Goal: Task Accomplishment & Management: Manage account settings

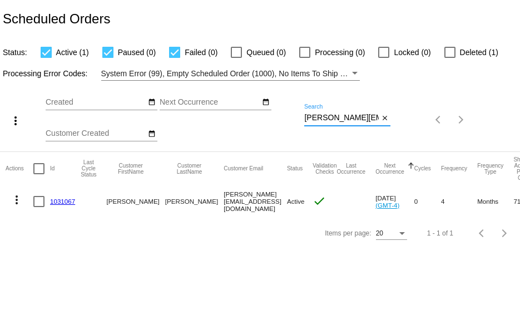
scroll to position [0, 17]
click at [433, 117] on div "more_vert Sep Jan Feb Mar [DATE]" at bounding box center [260, 116] width 520 height 71
paste input "duwingo101@gmail"
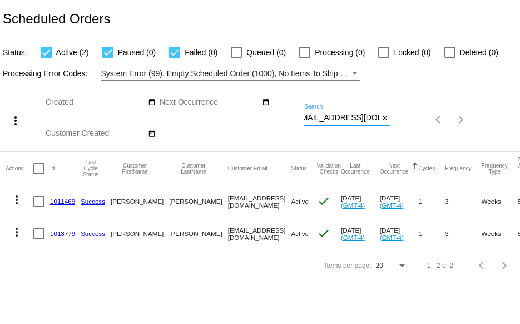
type input "[EMAIL_ADDRESS][DOMAIN_NAME]"
click at [58, 199] on link "1011469" at bounding box center [62, 200] width 25 height 7
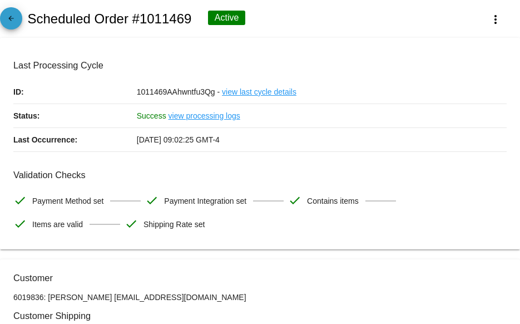
click at [15, 14] on mat-icon "arrow_back" at bounding box center [10, 20] width 13 height 13
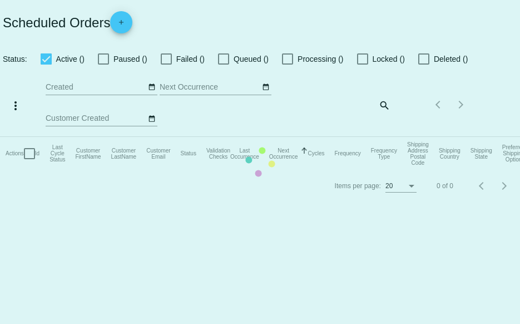
checkbox input "true"
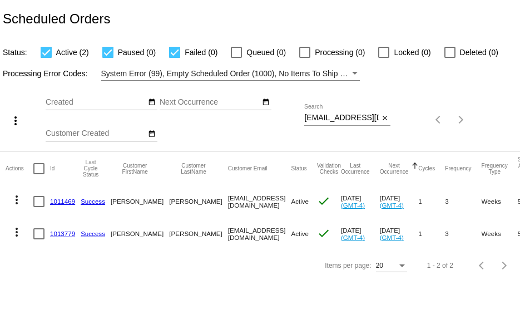
click at [59, 232] on link "1013779" at bounding box center [62, 233] width 25 height 7
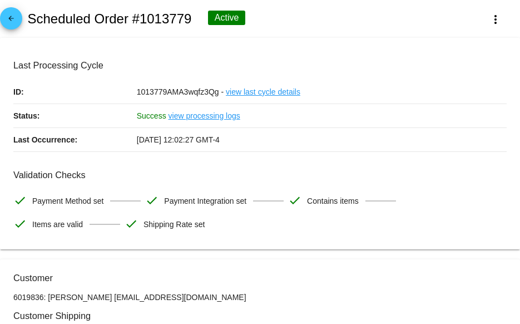
click at [11, 24] on mat-icon "arrow_back" at bounding box center [10, 20] width 13 height 13
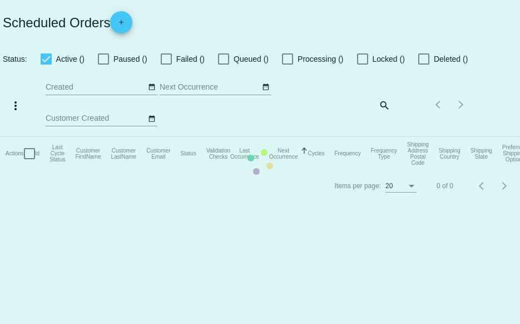
checkbox input "true"
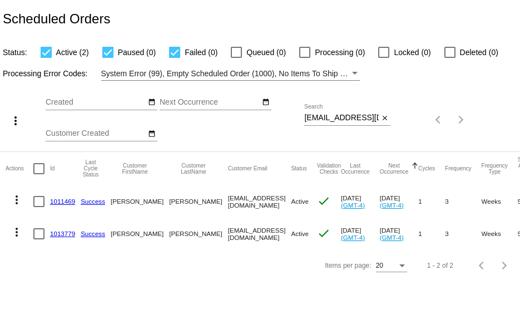
drag, startPoint x: 304, startPoint y: 118, endPoint x: 339, endPoint y: 123, distance: 35.9
click at [339, 123] on div "more_vert Sep Jan Feb Mar Apr 1" at bounding box center [260, 116] width 520 height 71
click at [325, 120] on input "duwingo101@gmail.com" at bounding box center [341, 117] width 75 height 9
drag, startPoint x: 304, startPoint y: 117, endPoint x: 415, endPoint y: 120, distance: 111.3
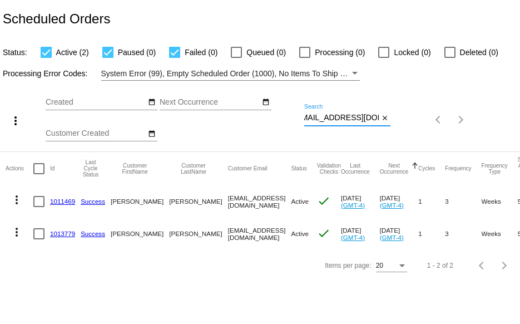
click at [414, 118] on div "more_vert Sep Jan Feb Mar Apr 1" at bounding box center [260, 116] width 520 height 71
paste input "lovekarlek"
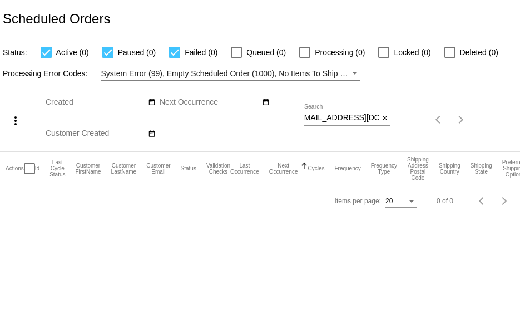
scroll to position [0, 0]
drag, startPoint x: 305, startPoint y: 118, endPoint x: 360, endPoint y: 126, distance: 55.7
click at [360, 126] on div "lovekarlek1@gmail.com Search close" at bounding box center [347, 120] width 86 height 32
click at [309, 115] on input "lovekarlek1@gmail.com" at bounding box center [341, 117] width 75 height 9
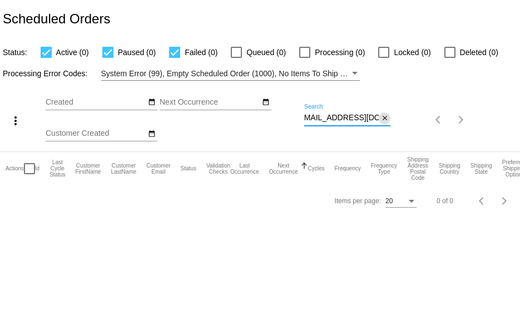
drag, startPoint x: 304, startPoint y: 116, endPoint x: 384, endPoint y: 115, distance: 80.1
click at [383, 116] on div "lovekarlek1@gmail.com Search close" at bounding box center [347, 115] width 86 height 22
paste input "tjejen7"
drag, startPoint x: 304, startPoint y: 118, endPoint x: 373, endPoint y: 125, distance: 68.7
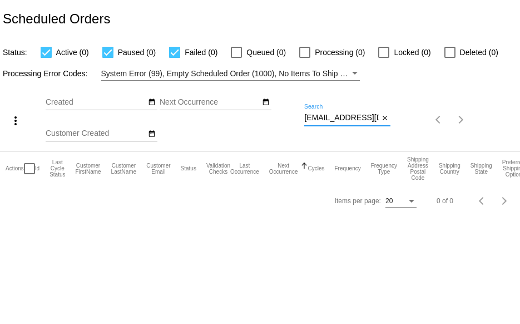
click at [373, 125] on div "tjejen7@gmail.com Search close" at bounding box center [347, 120] width 86 height 32
paste input "shelleygalbreath"
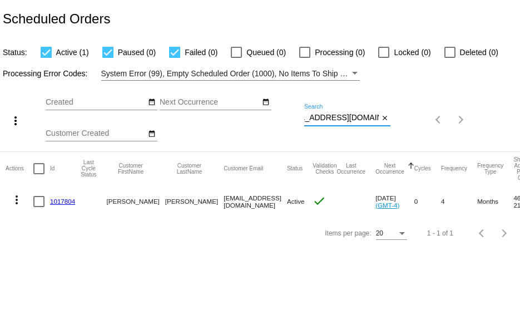
click at [16, 199] on mat-icon "more_vert" at bounding box center [16, 199] width 13 height 13
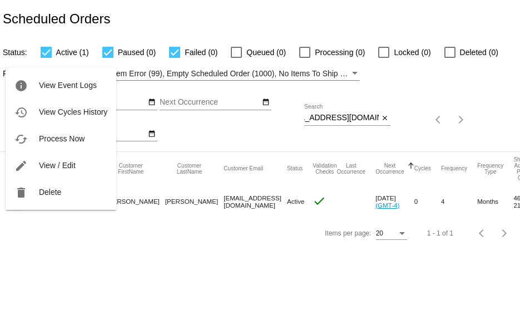
scroll to position [0, 0]
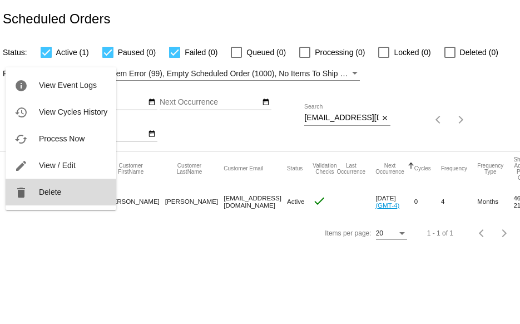
click at [44, 196] on span "Delete" at bounding box center [50, 191] width 22 height 9
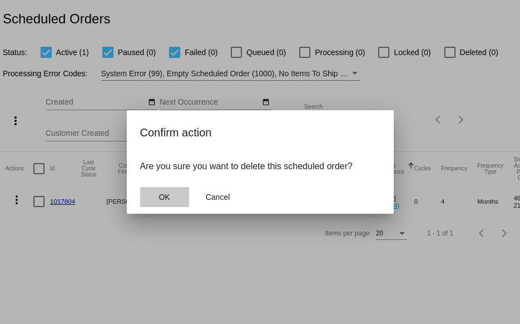
click at [170, 194] on button "OK" at bounding box center [164, 197] width 49 height 20
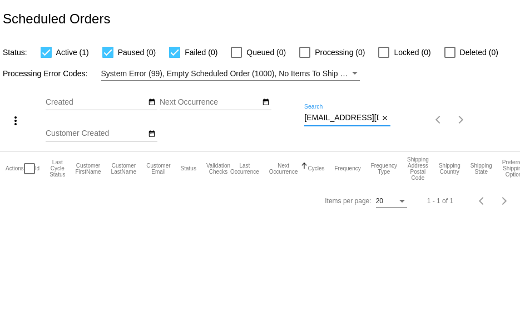
scroll to position [0, 25]
drag, startPoint x: 304, startPoint y: 117, endPoint x: 400, endPoint y: 127, distance: 96.7
click at [400, 127] on div "more_vert Sep Jan Feb Mar Apr 1" at bounding box center [260, 116] width 520 height 71
paste input "ksleppy"
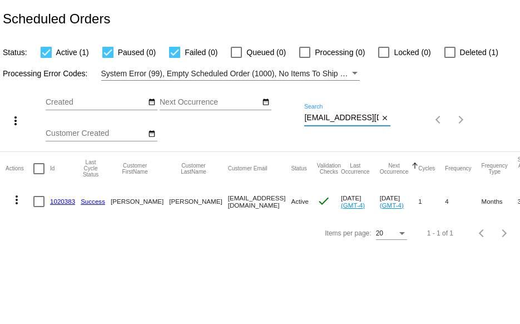
type input "sksleppy@gmail.com"
click at [55, 201] on link "1020383" at bounding box center [62, 200] width 25 height 7
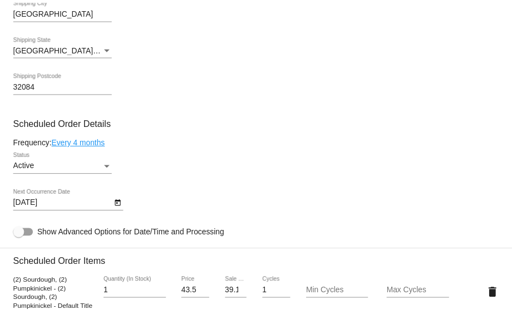
scroll to position [556, 0]
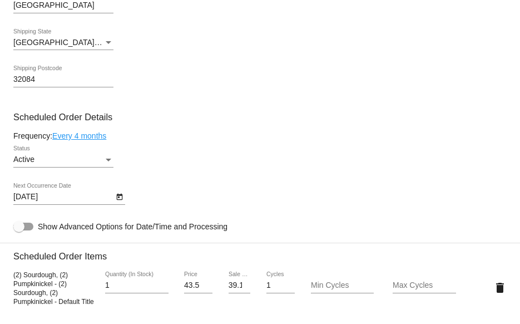
click at [71, 137] on link "Every 4 months" at bounding box center [79, 135] width 54 height 9
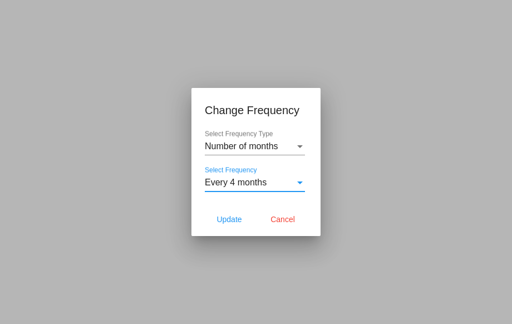
click at [272, 181] on div "Every 4 months" at bounding box center [250, 182] width 90 height 10
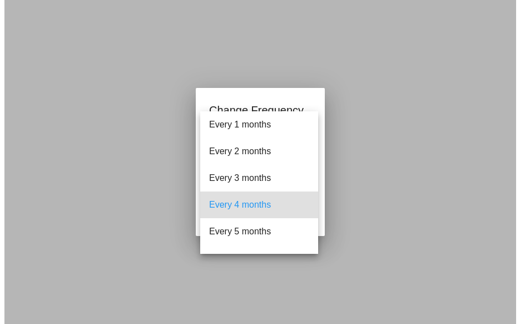
scroll to position [22, 0]
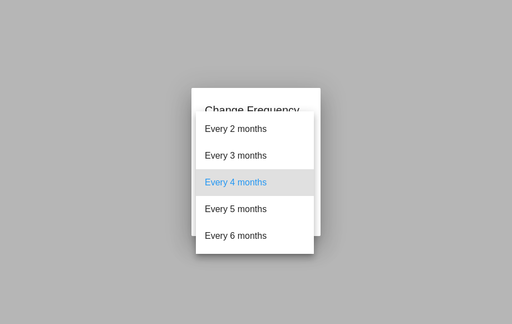
click at [330, 77] on div at bounding box center [256, 162] width 512 height 324
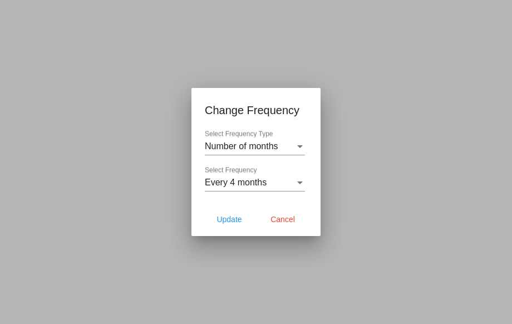
click at [251, 153] on div "Number of months Select Frequency Type" at bounding box center [255, 142] width 100 height 25
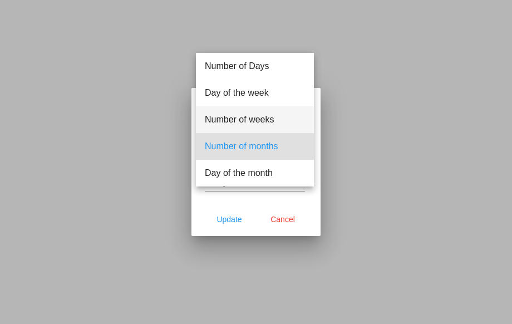
click at [249, 121] on span "Number of weeks" at bounding box center [255, 119] width 100 height 27
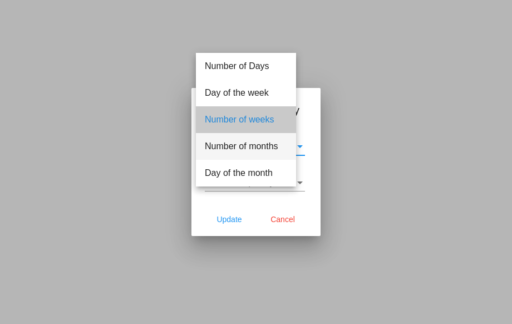
click at [261, 168] on div "Select Frequency Select Frequency" at bounding box center [255, 178] width 100 height 25
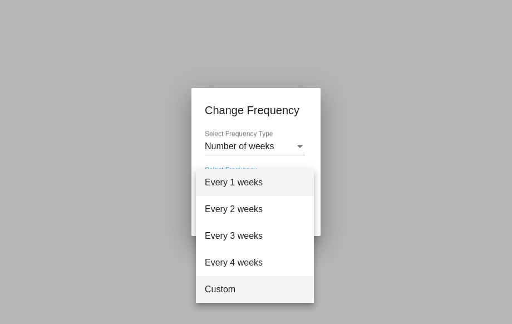
click at [230, 294] on span "Custom" at bounding box center [255, 289] width 100 height 27
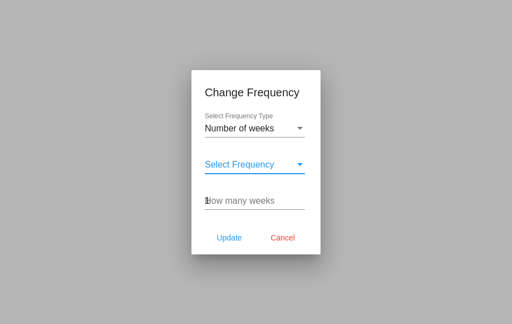
type input "1"
click at [300, 199] on input "1" at bounding box center [255, 201] width 100 height 10
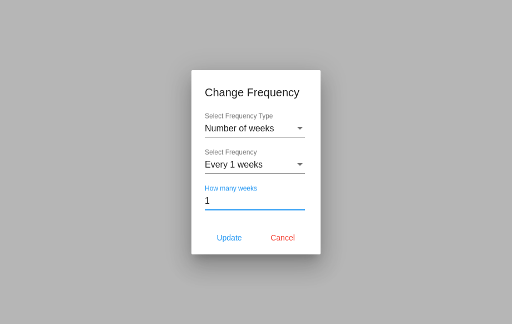
click at [302, 166] on div "Select Frequency" at bounding box center [300, 165] width 10 height 10
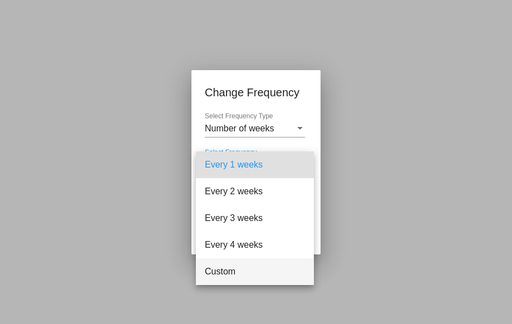
click at [214, 271] on span "Custom" at bounding box center [255, 271] width 100 height 27
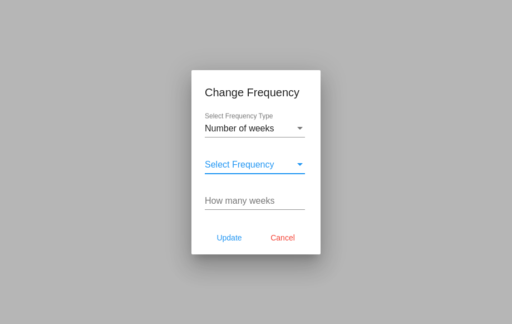
click at [271, 202] on input "How many weeks" at bounding box center [255, 201] width 100 height 10
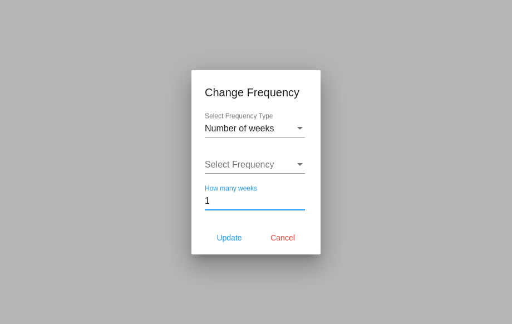
click at [300, 197] on input "1" at bounding box center [255, 201] width 100 height 10
click at [300, 197] on input "2" at bounding box center [255, 201] width 100 height 10
click at [300, 197] on input "3" at bounding box center [255, 201] width 100 height 10
click at [300, 197] on input "4" at bounding box center [255, 201] width 100 height 10
click at [300, 197] on input "5" at bounding box center [255, 201] width 100 height 10
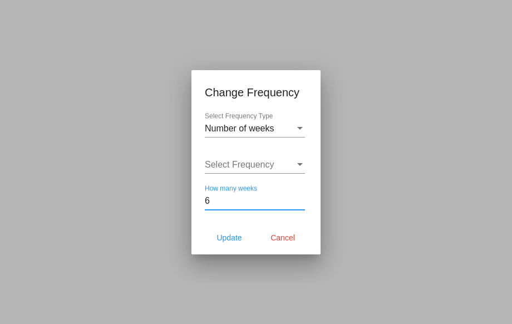
type input "6"
click at [300, 197] on input "6" at bounding box center [255, 201] width 100 height 10
click at [220, 236] on span "Update" at bounding box center [228, 237] width 25 height 9
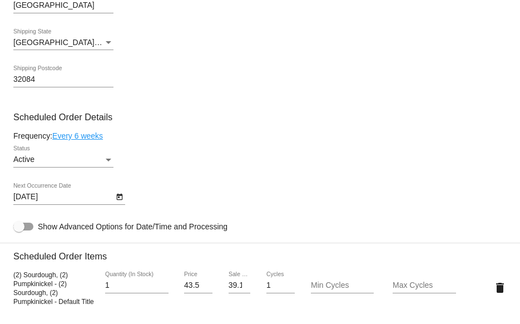
type input "10/30/2025"
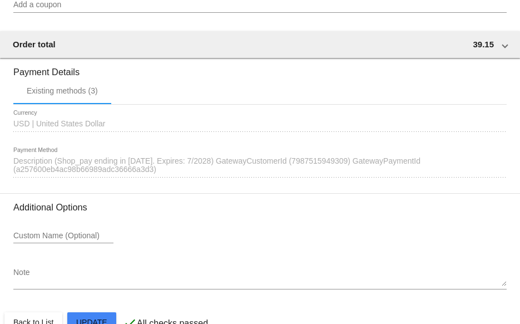
scroll to position [1065, 0]
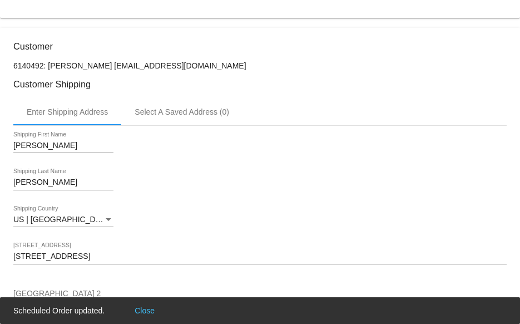
scroll to position [0, 0]
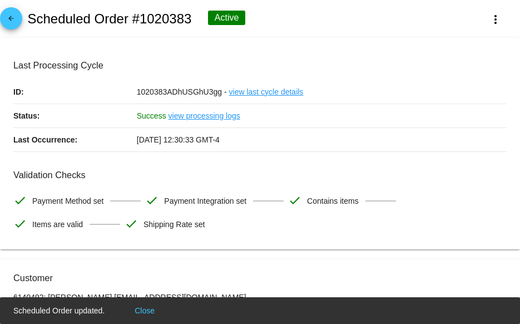
click at [16, 15] on mat-icon "arrow_back" at bounding box center [10, 20] width 13 height 13
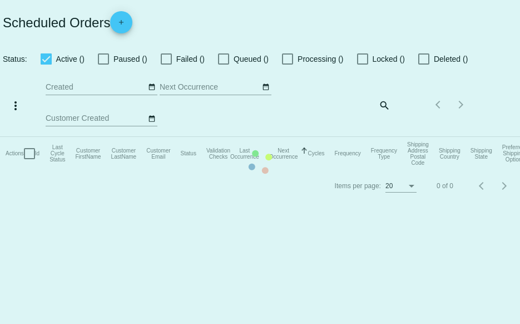
checkbox input "true"
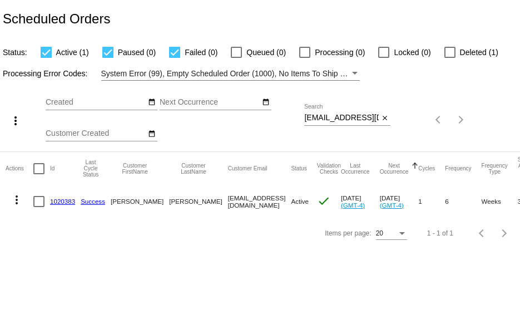
click at [63, 199] on link "1020383" at bounding box center [62, 200] width 25 height 7
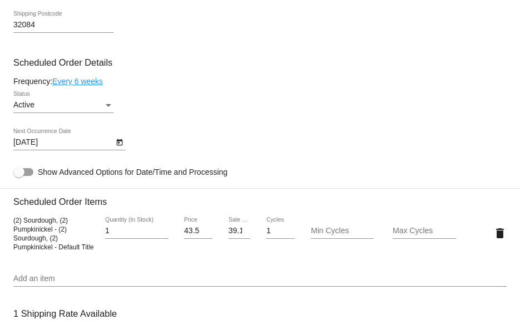
scroll to position [612, 0]
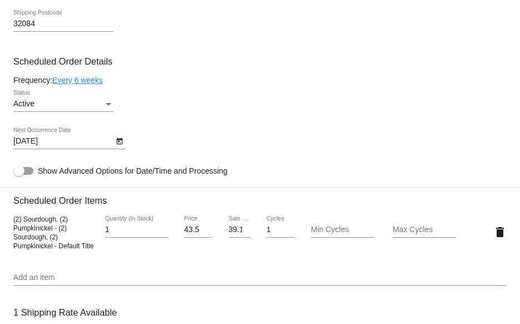
click at [121, 143] on icon "Open calendar" at bounding box center [120, 141] width 8 height 13
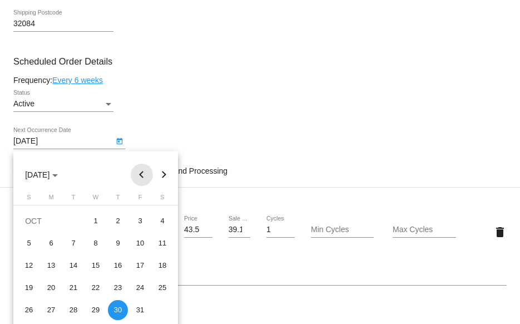
click at [143, 171] on button "Previous month" at bounding box center [142, 174] width 22 height 22
click at [165, 176] on button "Next month" at bounding box center [164, 174] width 22 height 22
click at [48, 310] on div "27" at bounding box center [51, 310] width 20 height 20
type input "10/27/2025"
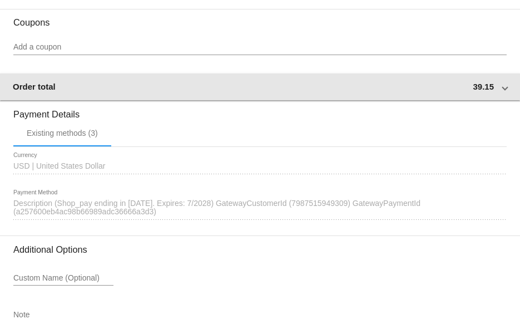
scroll to position [1065, 0]
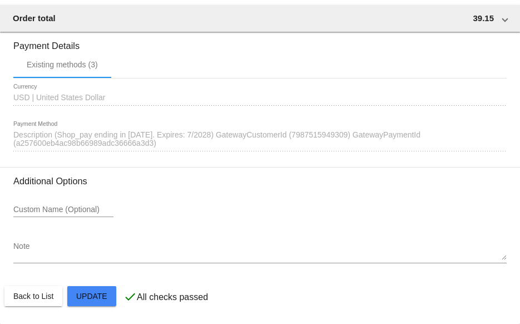
click at [89, 306] on mat-card-actions "Back to List Update" at bounding box center [259, 295] width 511 height 29
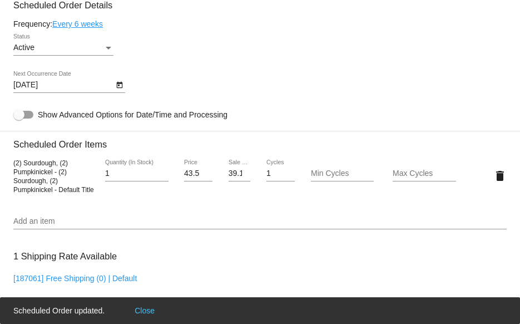
scroll to position [621, 0]
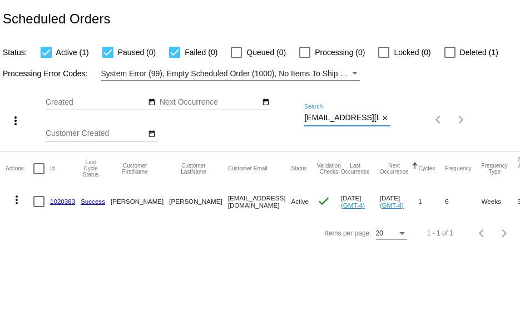
drag, startPoint x: 305, startPoint y: 118, endPoint x: 424, endPoint y: 111, distance: 118.7
click at [424, 111] on div "more_vert Sep Jan Feb Mar Apr 1" at bounding box center [260, 116] width 520 height 71
paste input "duwingo101"
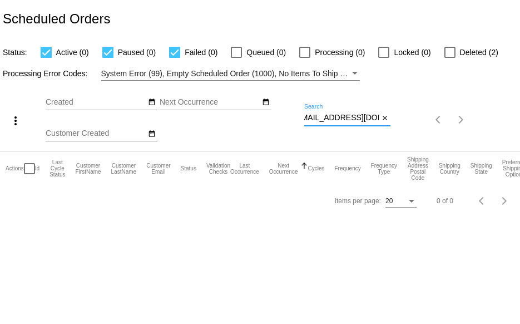
click at [320, 116] on input "duwingo101@gmail.com" at bounding box center [341, 117] width 75 height 9
type input "duwingo101@gmail.com"
click at [375, 118] on div "duwingo101@gmail.com Search close" at bounding box center [347, 115] width 86 height 22
click at [366, 117] on input "duwingo101@gmail.com" at bounding box center [341, 117] width 75 height 9
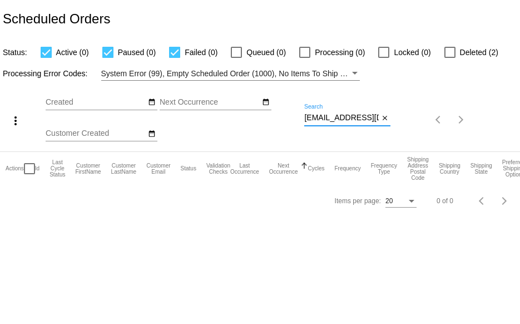
click at [373, 116] on input "duwingo101@gmail.com" at bounding box center [341, 117] width 75 height 9
drag, startPoint x: 378, startPoint y: 116, endPoint x: 261, endPoint y: 116, distance: 116.8
click at [261, 116] on div "more_vert Sep Jan Feb Mar Apr 1" at bounding box center [260, 116] width 520 height 71
click at [448, 54] on div at bounding box center [449, 52] width 11 height 11
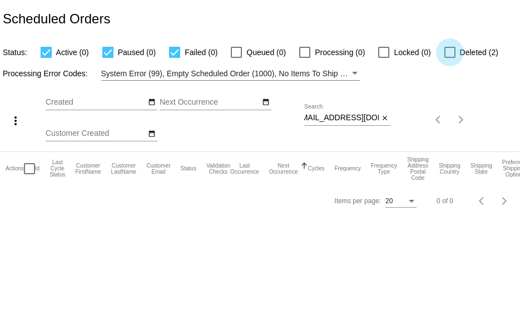
click at [449, 58] on input "Deleted (2)" at bounding box center [449, 58] width 1 height 1
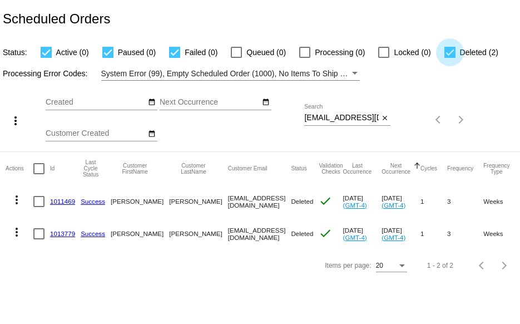
click at [450, 48] on div at bounding box center [449, 52] width 11 height 11
click at [450, 58] on input "Deleted (2)" at bounding box center [449, 58] width 1 height 1
checkbox input "false"
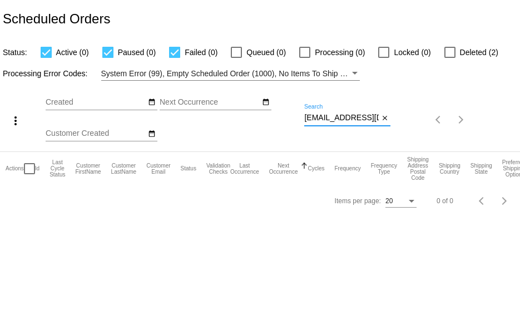
scroll to position [0, 11]
drag, startPoint x: 305, startPoint y: 120, endPoint x: 418, endPoint y: 121, distance: 113.4
click at [404, 112] on div "more_vert Sep Jan Feb Mar [DATE]" at bounding box center [260, 116] width 520 height 71
paste input "cmurphy@aos92.org"
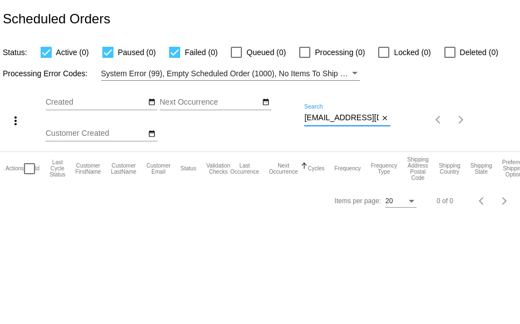
drag, startPoint x: 304, startPoint y: 117, endPoint x: 393, endPoint y: 123, distance: 89.1
click at [392, 122] on div "more_vert Sep Jan Feb Mar Apr 1" at bounding box center [260, 116] width 520 height 71
paste input "lynnbelle7@gmail.com"
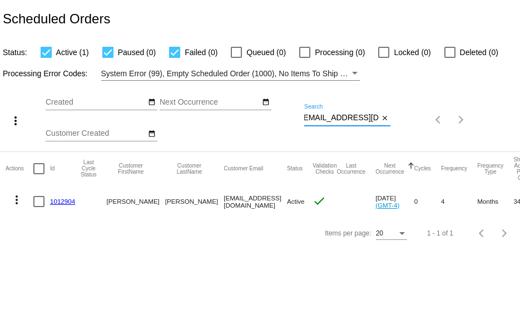
click at [18, 201] on mat-icon "more_vert" at bounding box center [16, 199] width 13 height 13
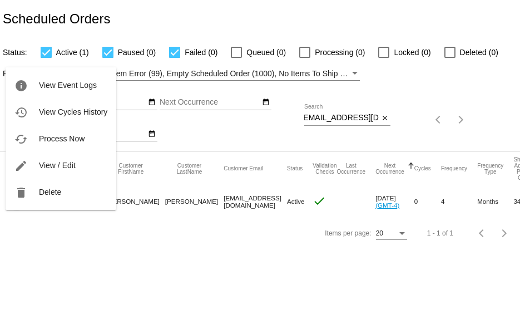
scroll to position [0, 0]
click at [37, 196] on button "delete Delete" at bounding box center [61, 191] width 111 height 27
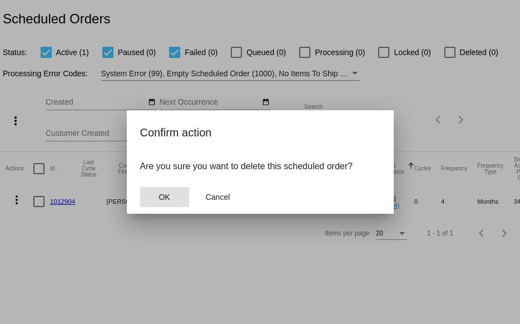
click at [160, 196] on span "OK" at bounding box center [163, 196] width 11 height 9
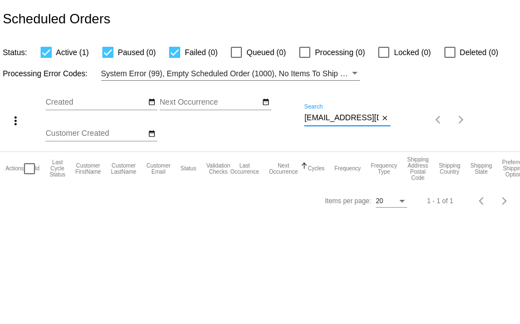
scroll to position [0, 3]
drag, startPoint x: 305, startPoint y: 117, endPoint x: 414, endPoint y: 128, distance: 110.2
click at [414, 128] on div "more_vert Sep Jan Feb Mar Apr 1" at bounding box center [260, 116] width 520 height 71
paste input "393293811041"
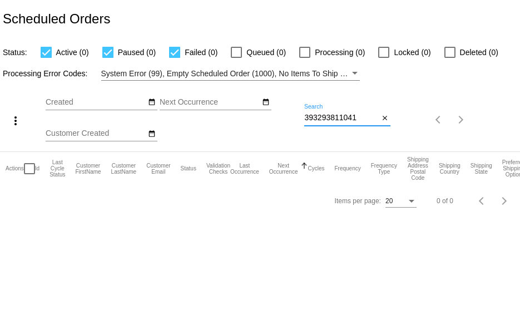
drag, startPoint x: 371, startPoint y: 116, endPoint x: 214, endPoint y: 117, distance: 157.4
click at [214, 117] on div "more_vert Sep Jan Feb Mar Apr 1" at bounding box center [260, 116] width 520 height 71
paste input "heartdove@hotmail.com"
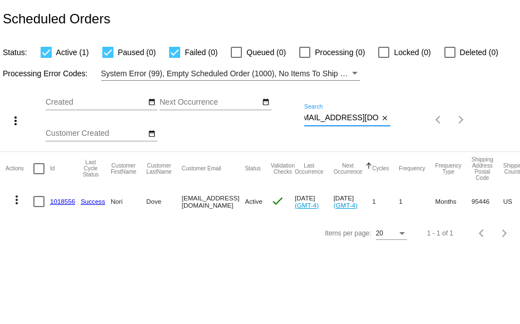
type input "heartdove@hotmail.com"
